Goal: Information Seeking & Learning: Learn about a topic

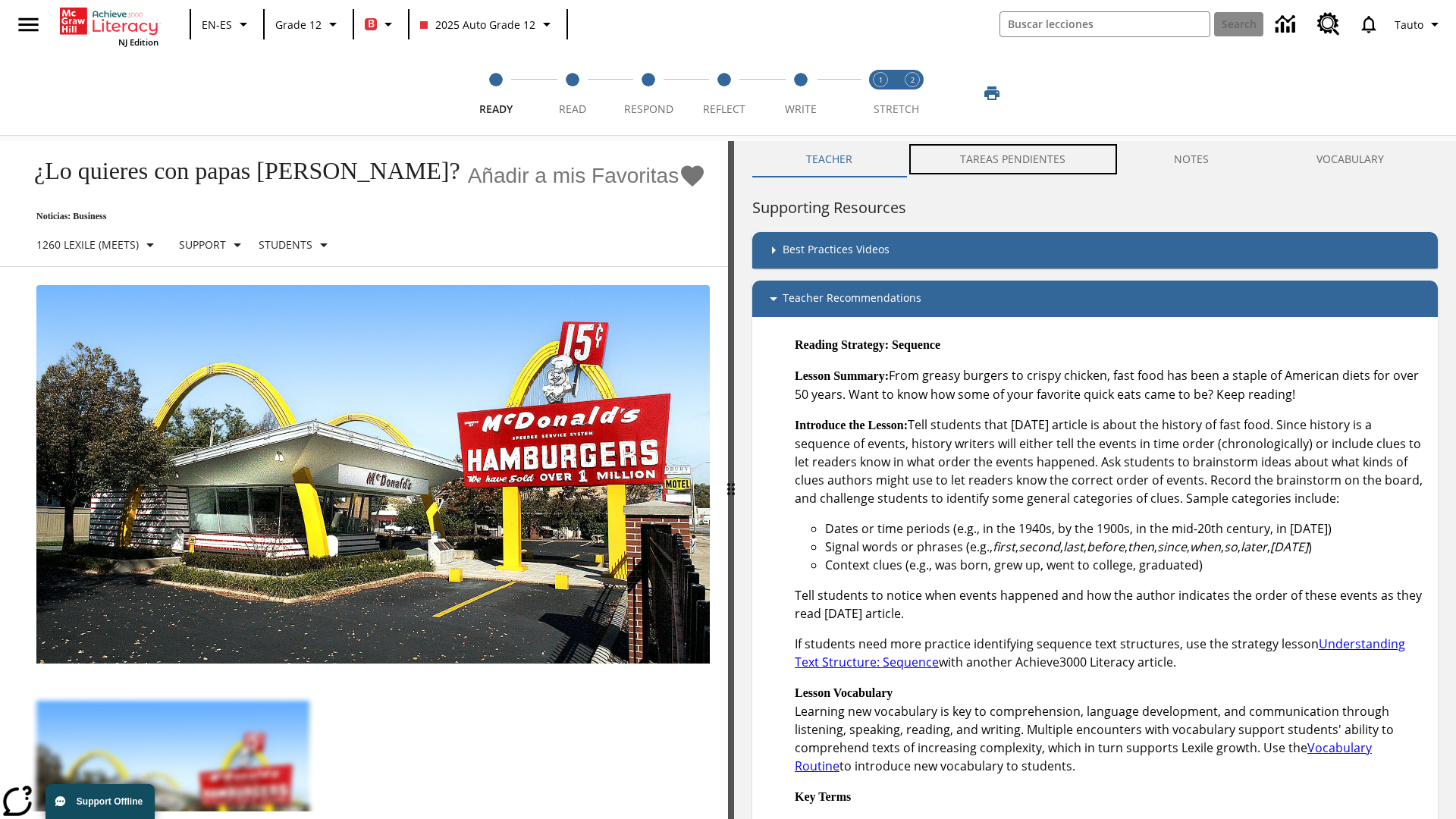
click at [1005, 160] on button "TAREAS PENDIENTES" at bounding box center [1012, 159] width 213 height 37
click at [1014, 160] on button "TAREAS PENDIENTES" at bounding box center [1012, 159] width 213 height 37
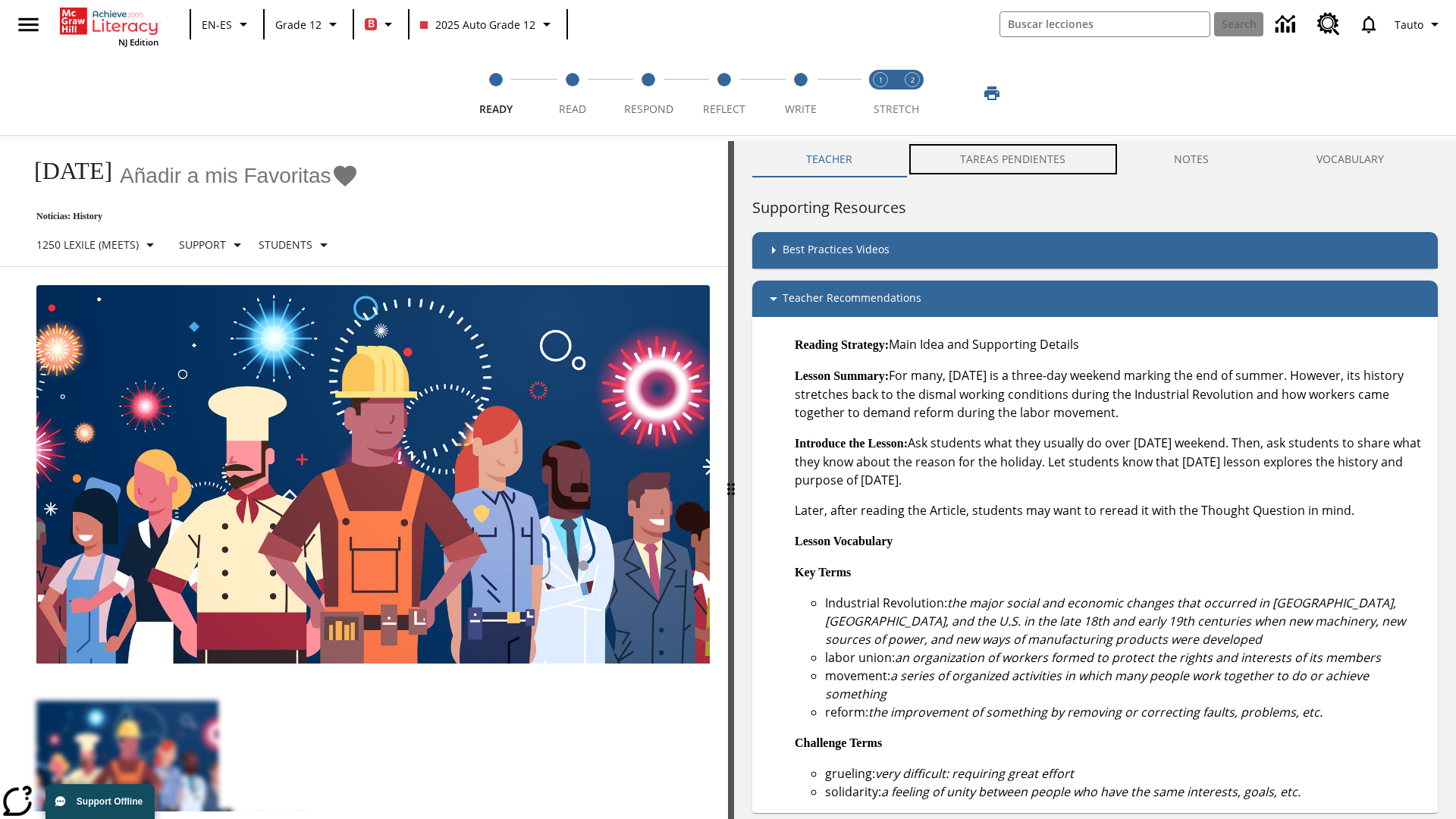
click at [1014, 160] on button "TAREAS PENDIENTES" at bounding box center [1012, 159] width 213 height 37
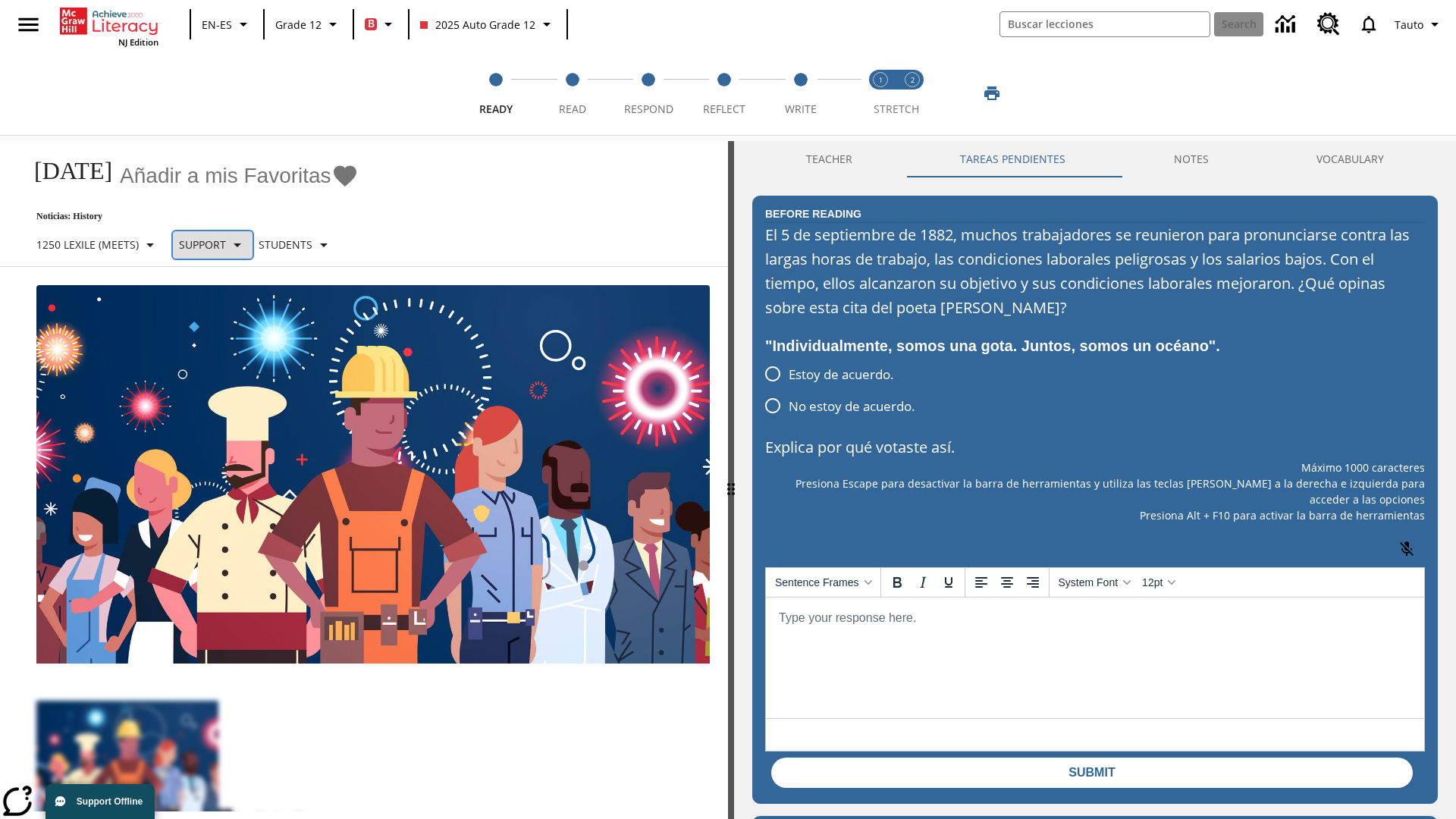
click at [219, 244] on p "Support" at bounding box center [202, 245] width 47 height 16
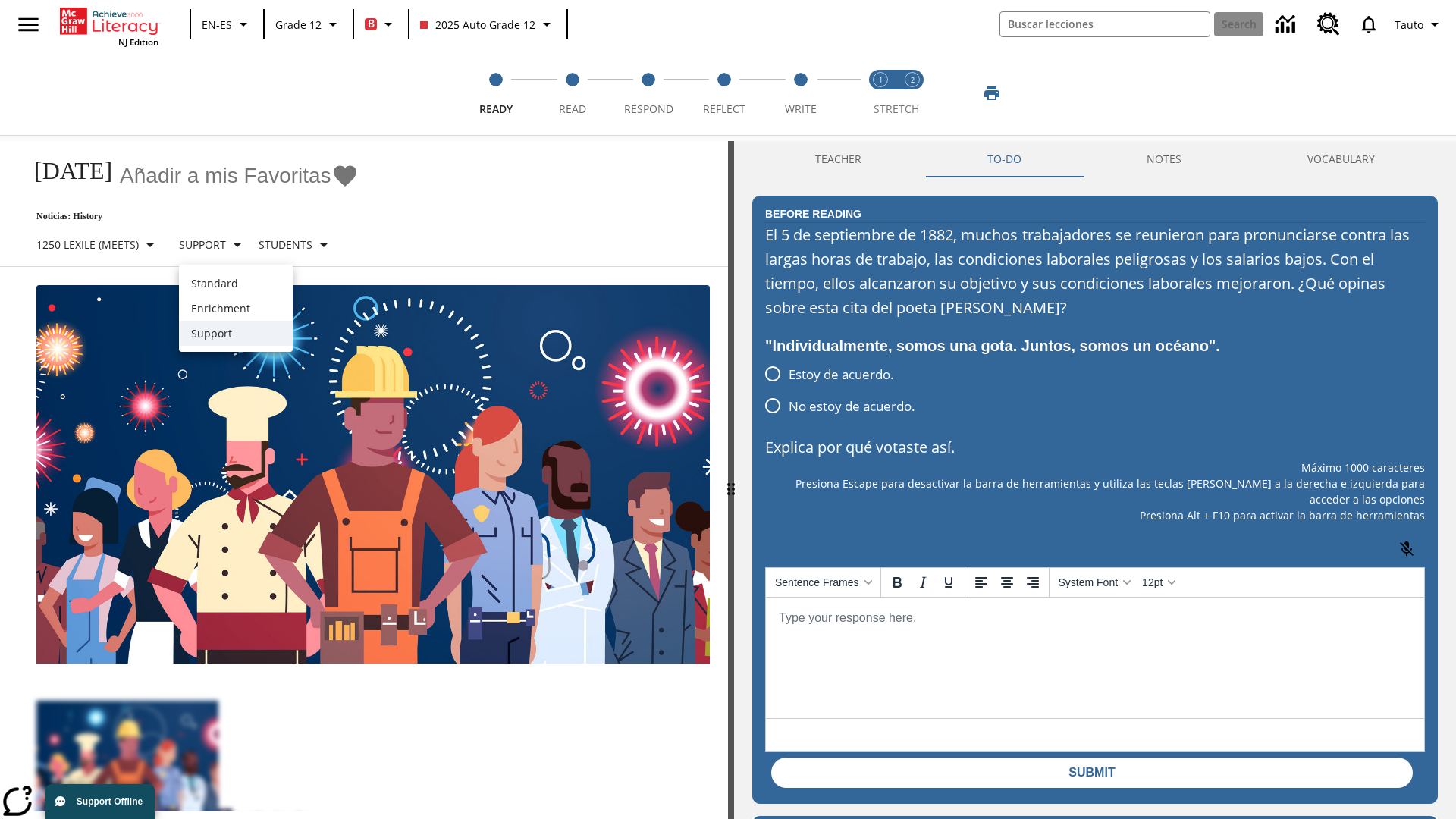
click at [236, 333] on p "Support" at bounding box center [235, 333] width 89 height 16
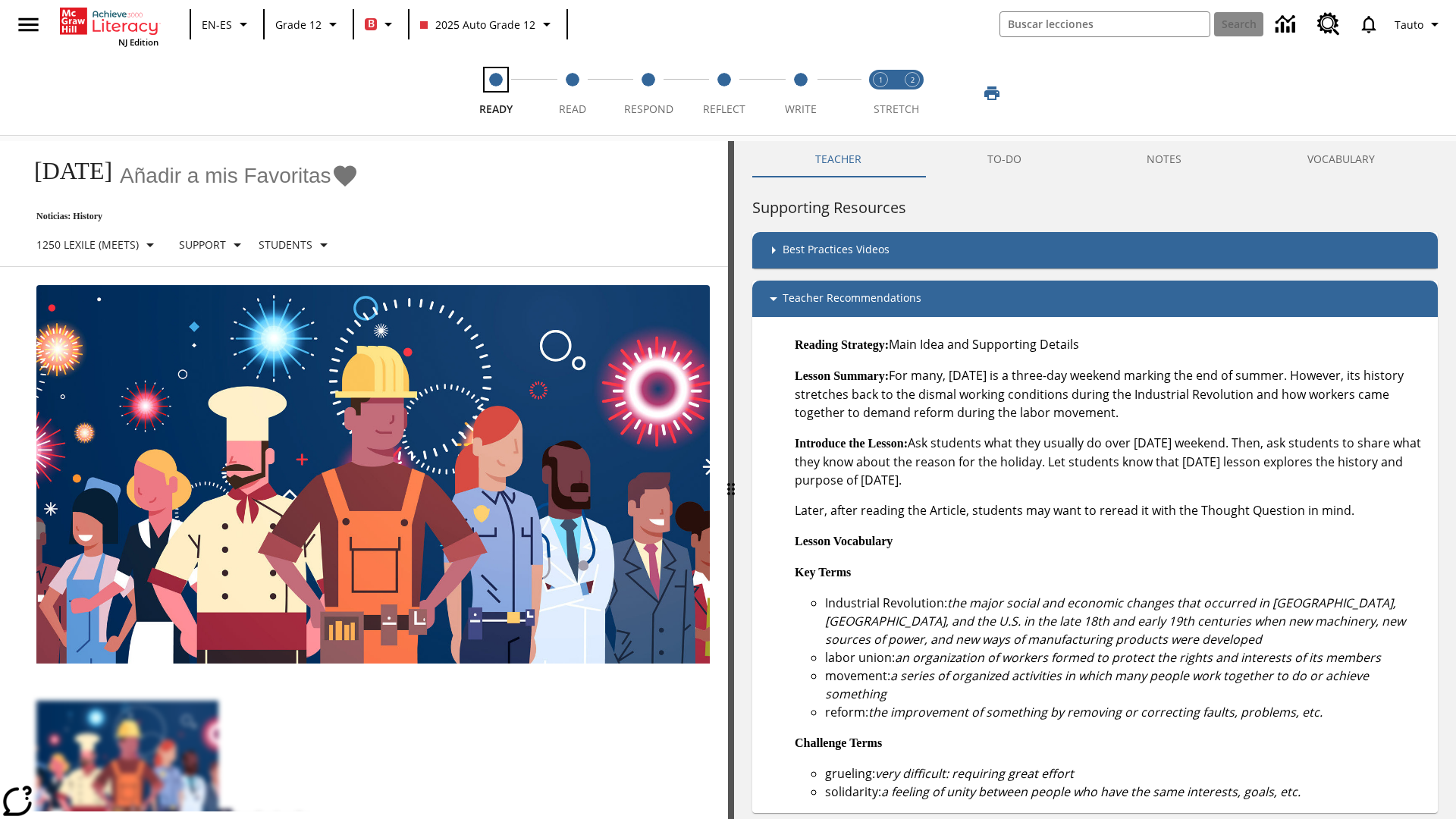
click at [496, 94] on span "Ready" at bounding box center [495, 102] width 33 height 28
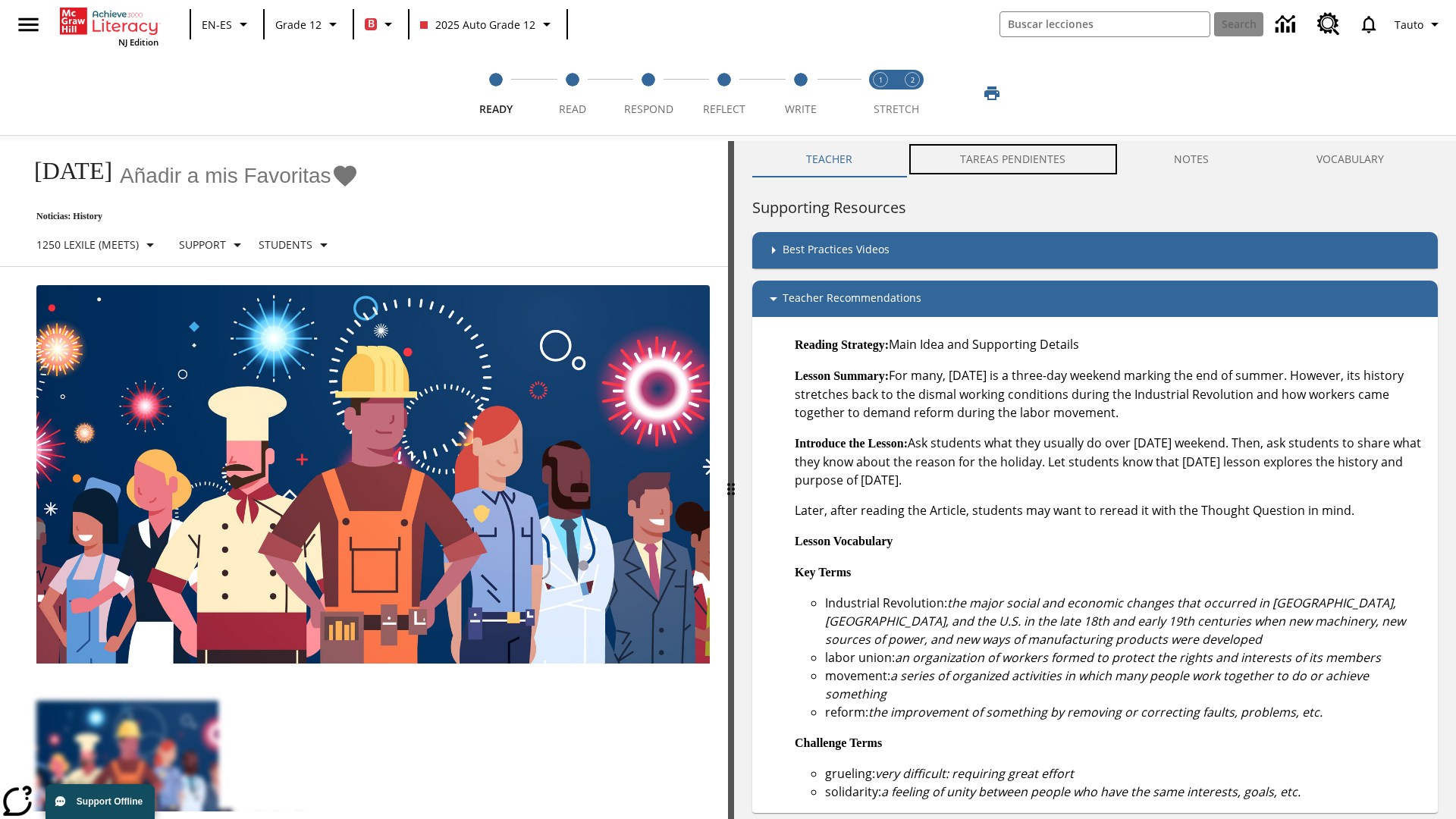
click at [1005, 160] on button "TAREAS PENDIENTES" at bounding box center [1012, 159] width 213 height 37
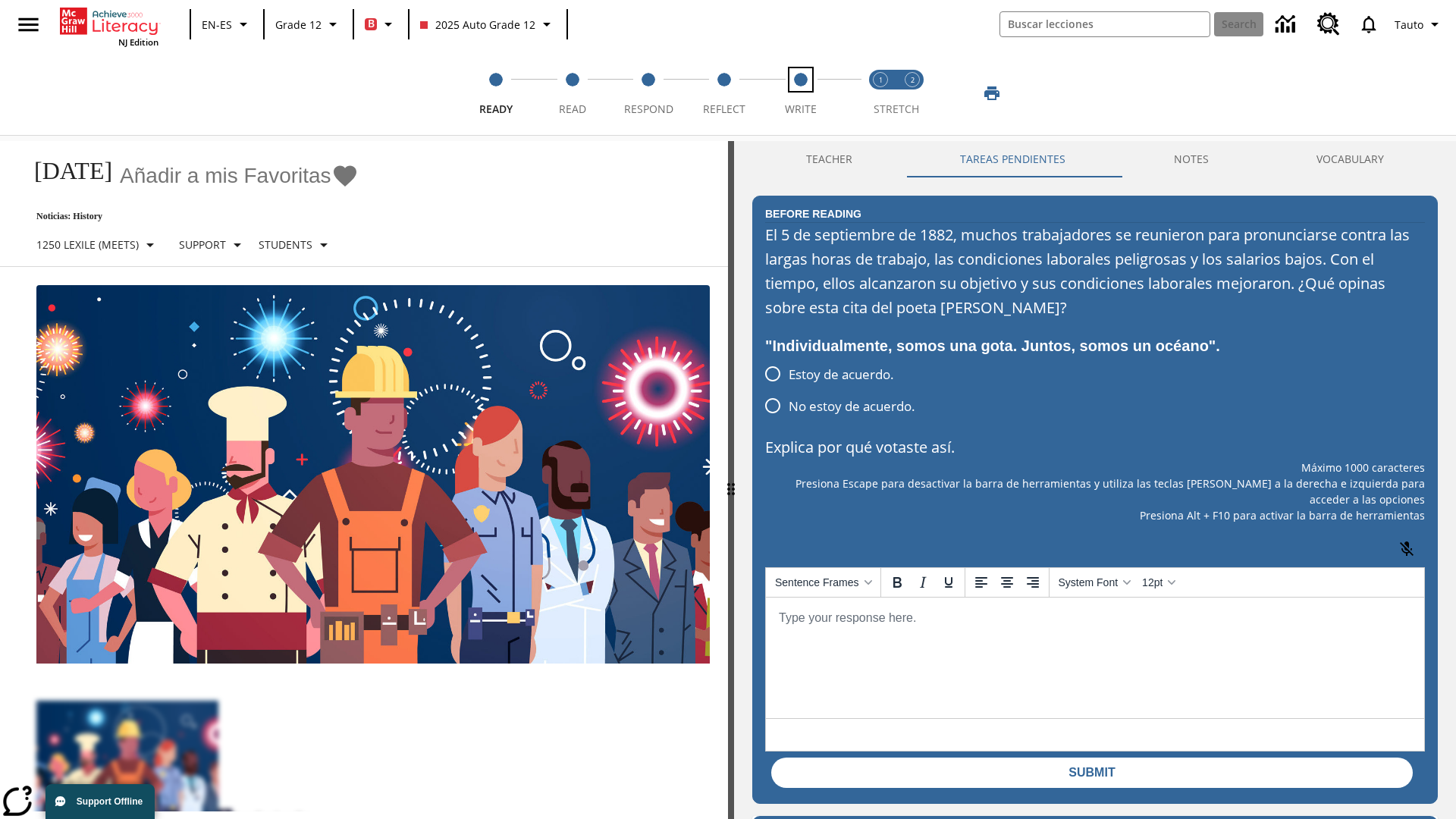
click at [800, 94] on span "Write" at bounding box center [801, 102] width 32 height 28
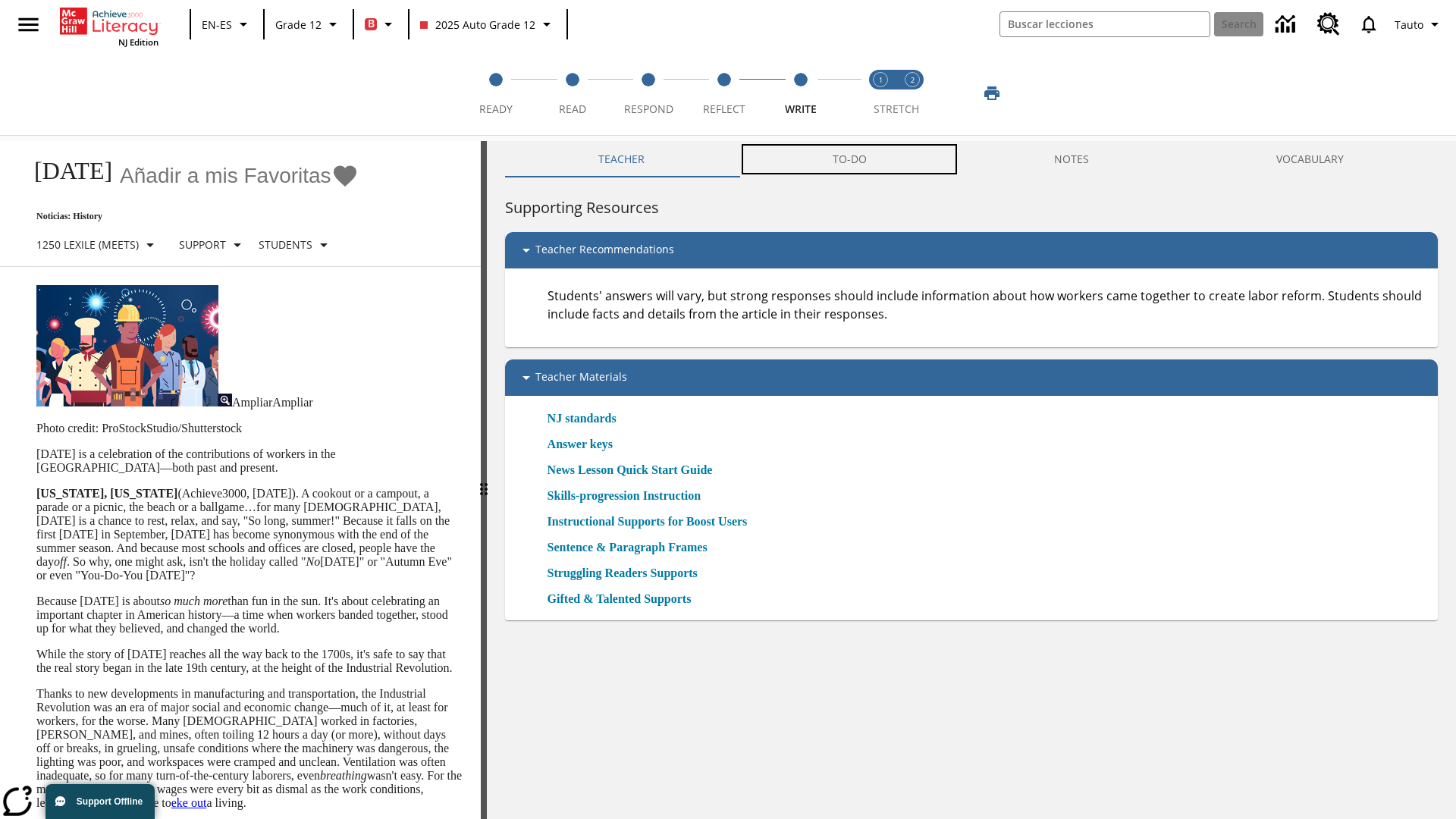
scroll to position [1, 0]
click at [850, 160] on button "TAREAS PENDIENTES" at bounding box center [858, 159] width 275 height 37
